Goal: Transaction & Acquisition: Purchase product/service

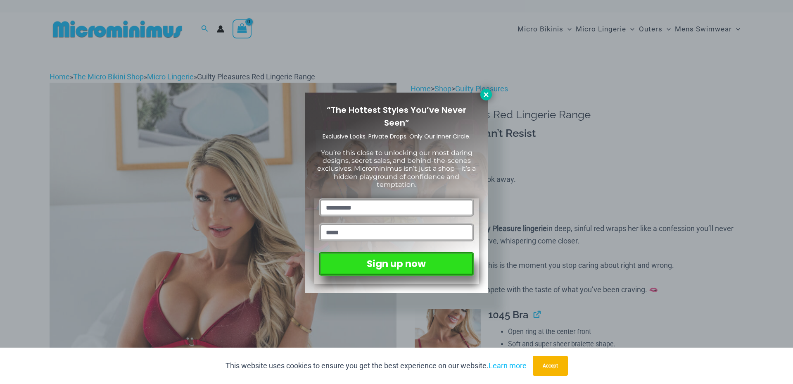
click at [487, 93] on icon at bounding box center [486, 94] width 5 height 5
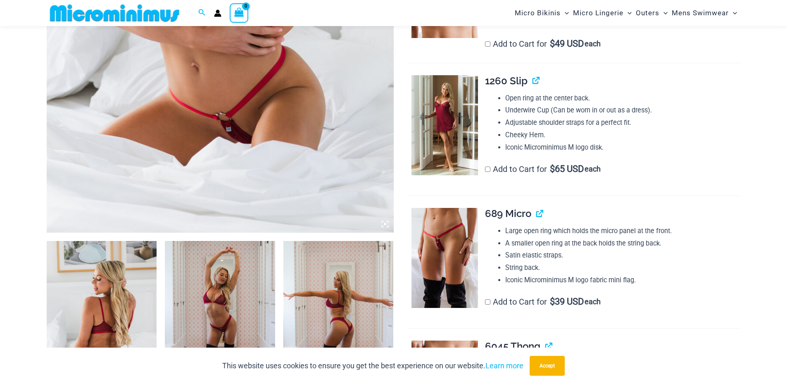
scroll to position [407, 0]
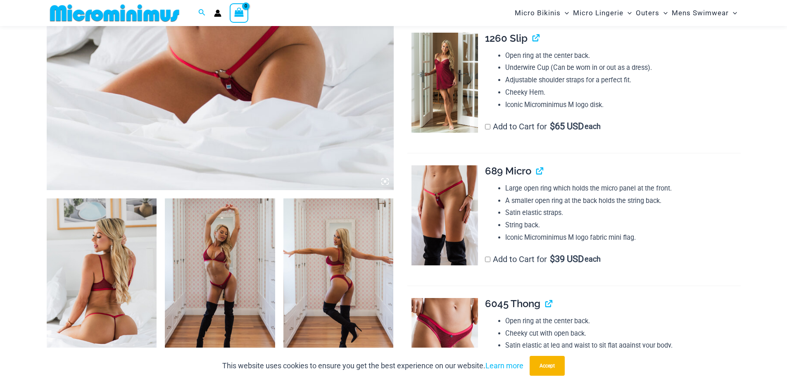
click at [96, 266] on img at bounding box center [102, 280] width 110 height 165
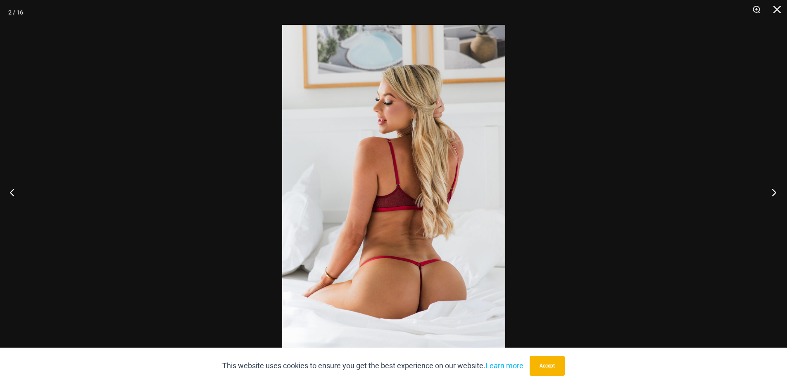
click at [776, 189] on button "Next" at bounding box center [771, 191] width 31 height 41
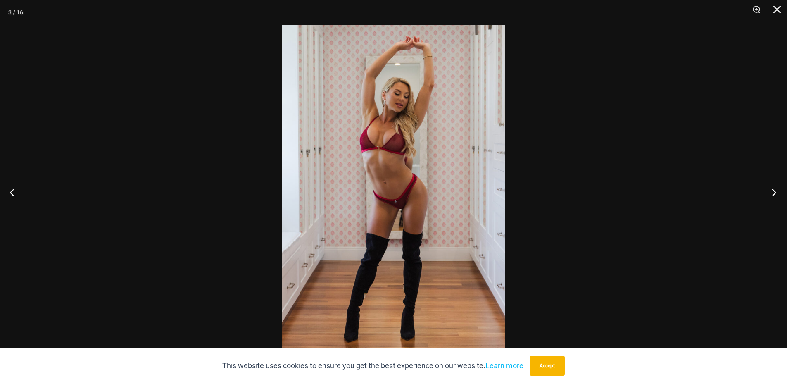
click at [776, 189] on button "Next" at bounding box center [771, 191] width 31 height 41
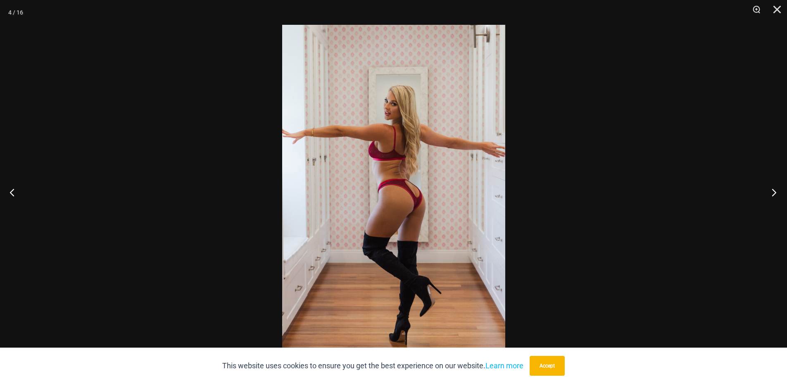
click at [776, 189] on button "Next" at bounding box center [771, 191] width 31 height 41
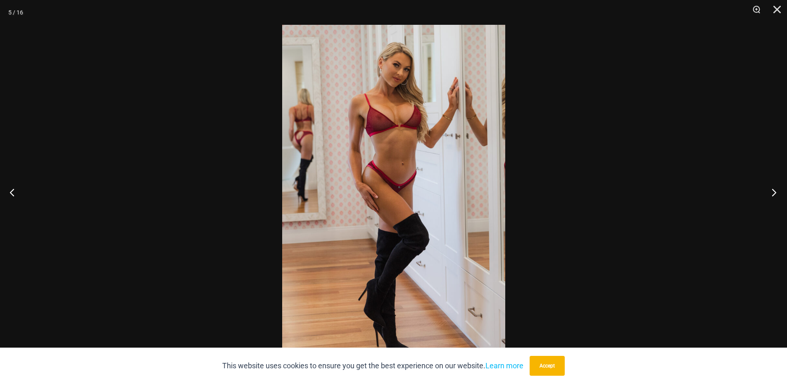
click at [776, 189] on button "Next" at bounding box center [771, 191] width 31 height 41
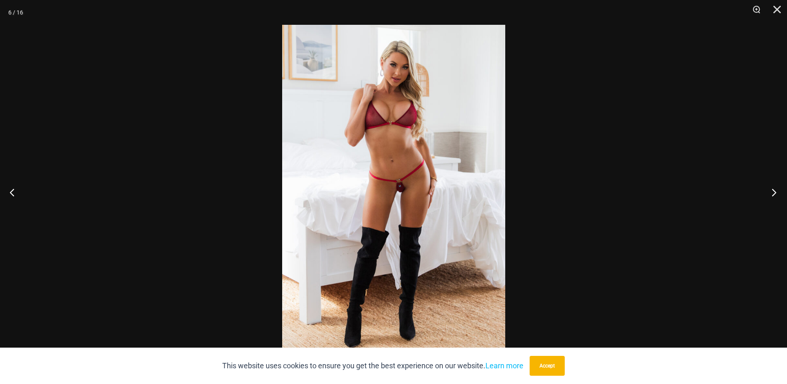
click at [776, 189] on button "Next" at bounding box center [771, 191] width 31 height 41
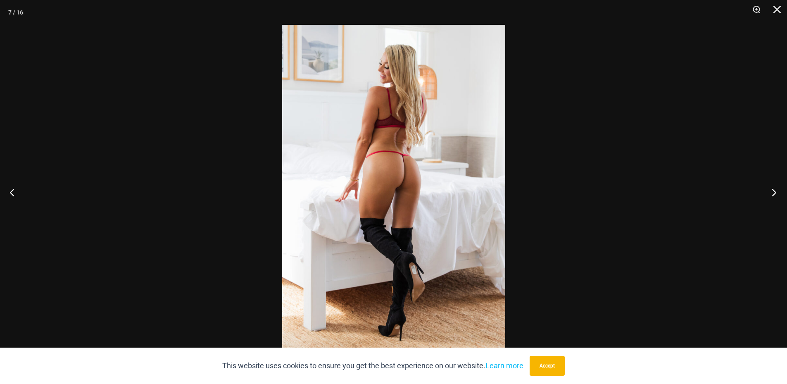
click at [776, 189] on button "Next" at bounding box center [771, 191] width 31 height 41
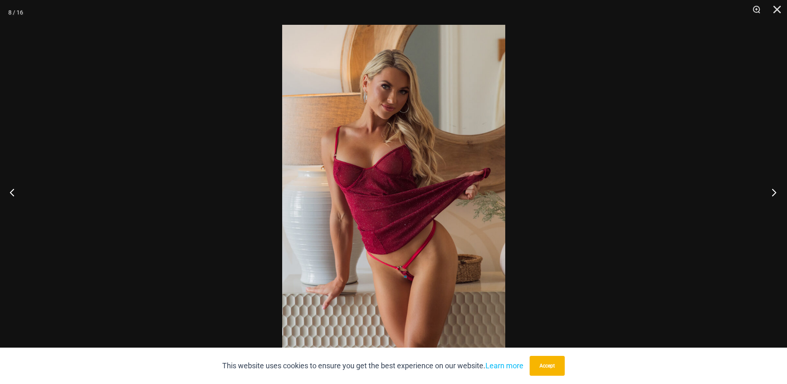
click at [774, 195] on button "Next" at bounding box center [771, 191] width 31 height 41
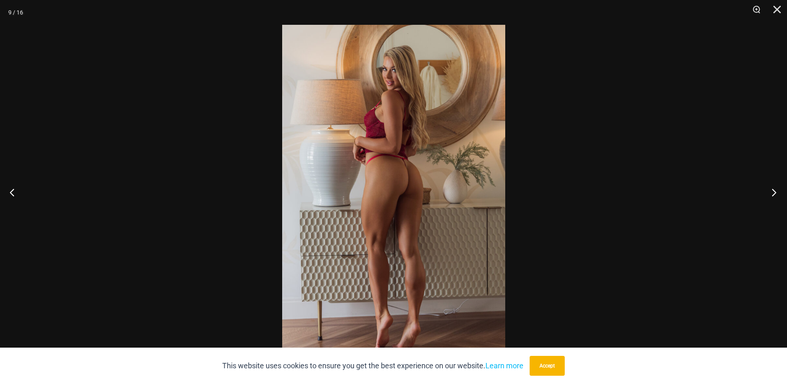
click at [774, 195] on button "Next" at bounding box center [771, 191] width 31 height 41
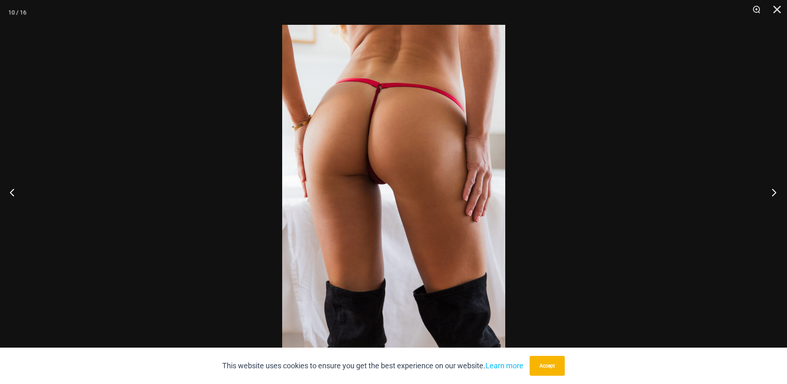
click at [774, 195] on button "Next" at bounding box center [771, 191] width 31 height 41
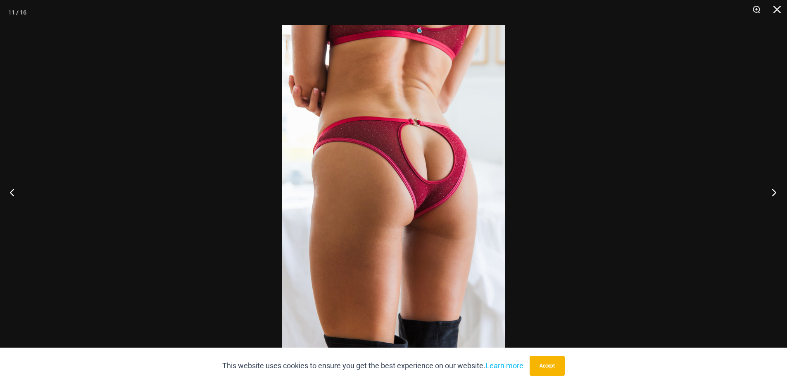
click at [774, 195] on button "Next" at bounding box center [771, 191] width 31 height 41
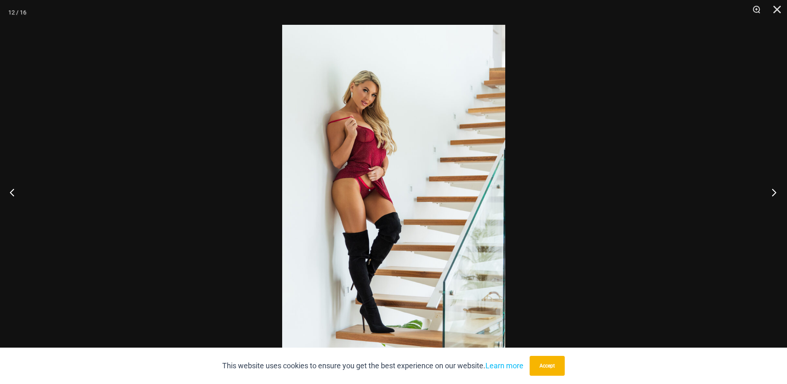
click at [774, 195] on button "Next" at bounding box center [771, 191] width 31 height 41
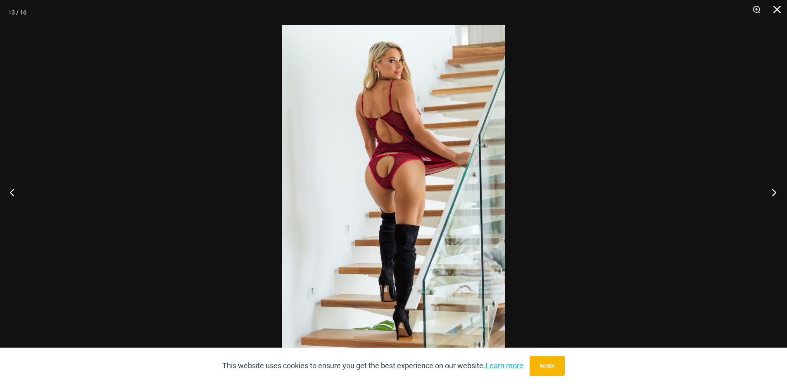
click at [774, 195] on button "Next" at bounding box center [771, 191] width 31 height 41
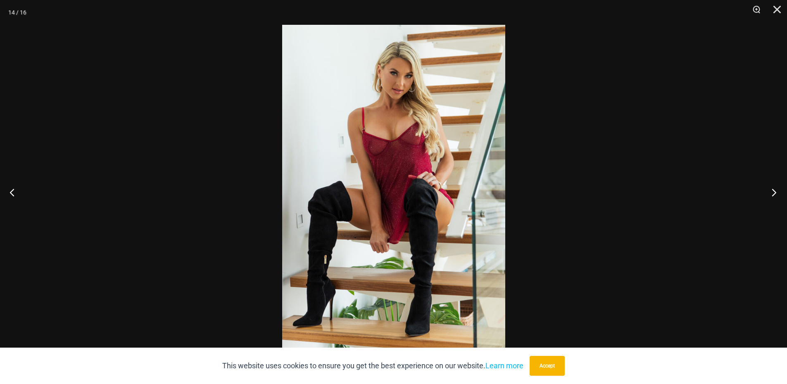
click at [774, 195] on button "Next" at bounding box center [771, 191] width 31 height 41
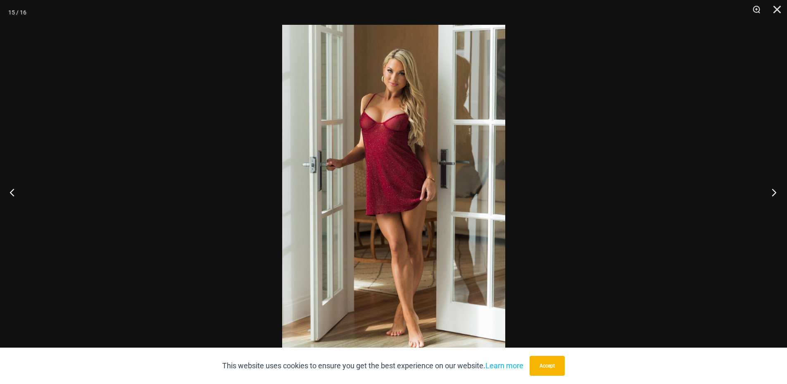
click at [774, 195] on button "Next" at bounding box center [771, 191] width 31 height 41
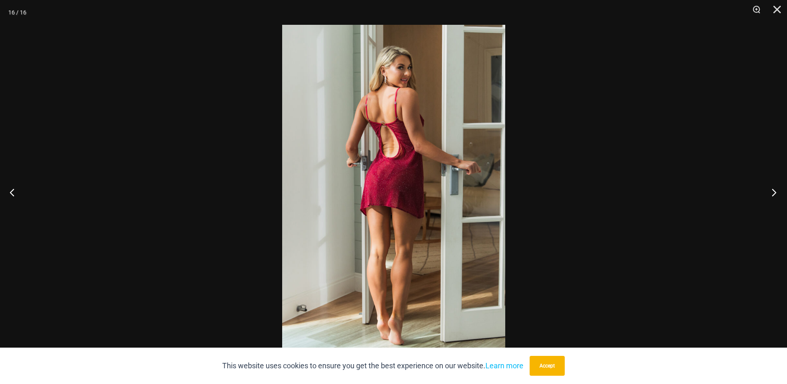
click at [774, 195] on button "Next" at bounding box center [771, 191] width 31 height 41
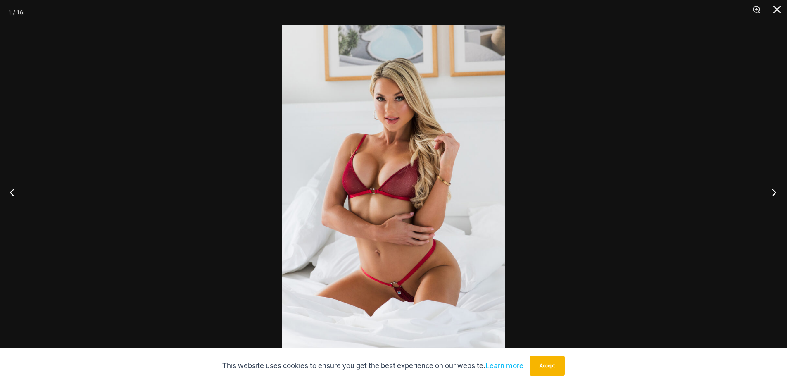
click at [774, 195] on button "Next" at bounding box center [771, 191] width 31 height 41
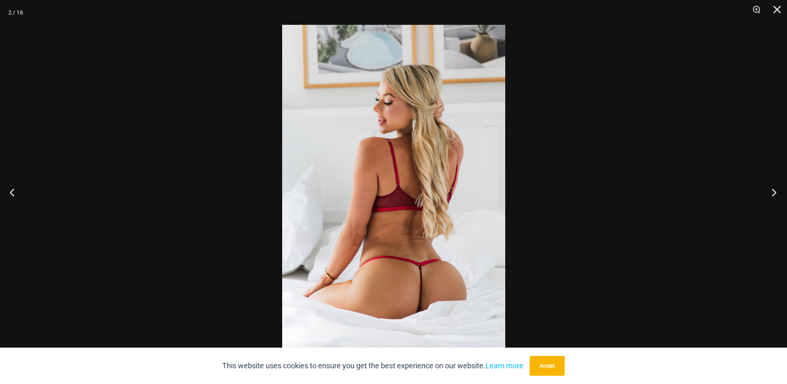
click at [774, 195] on button "Next" at bounding box center [771, 191] width 31 height 41
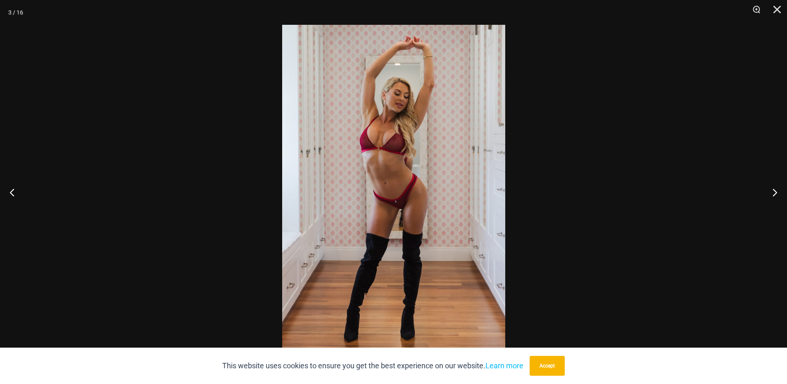
click at [755, 158] on div at bounding box center [393, 192] width 787 height 384
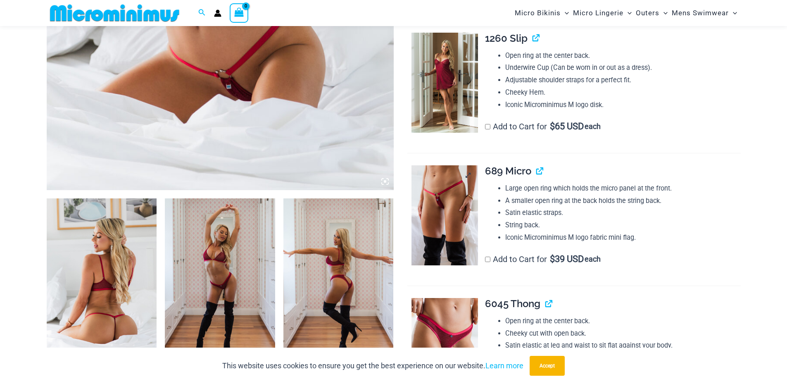
click at [462, 253] on img at bounding box center [445, 215] width 67 height 100
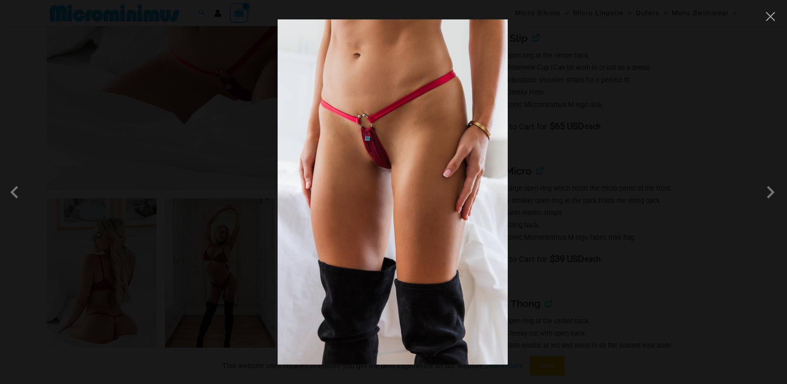
click at [677, 280] on div at bounding box center [393, 192] width 787 height 384
